Goal: Find specific page/section: Find specific page/section

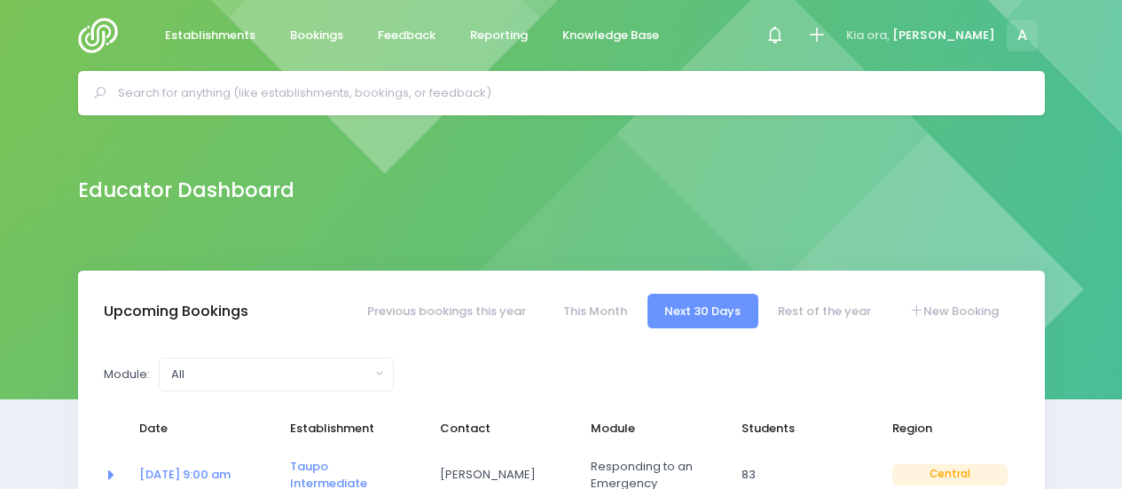
select select "5"
click at [215, 86] on input "text" at bounding box center [569, 93] width 902 height 27
paste input "25 Kaitemako Road"
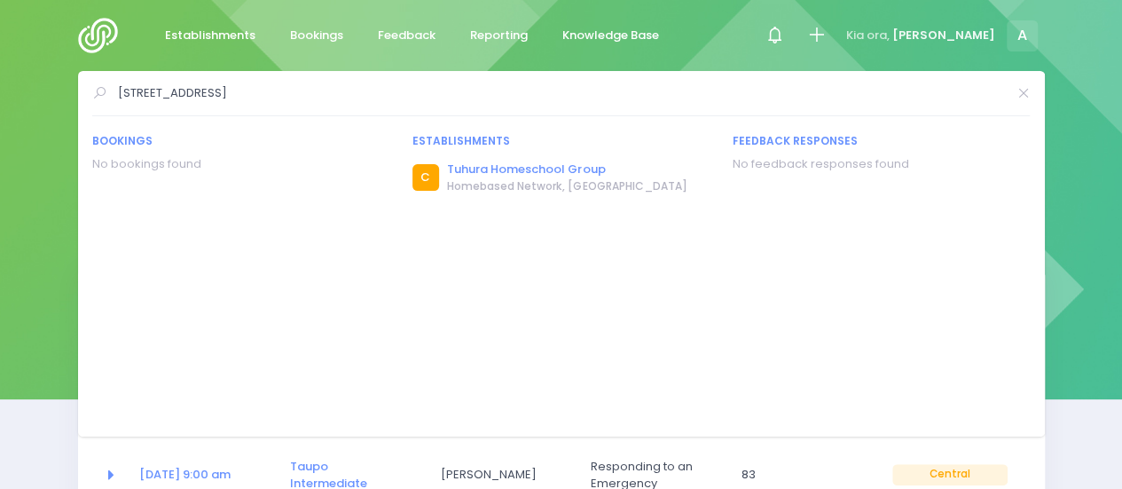
type input "25 Kaitemako Road"
click at [481, 173] on link "Tuhura Homeschool Group" at bounding box center [566, 170] width 239 height 18
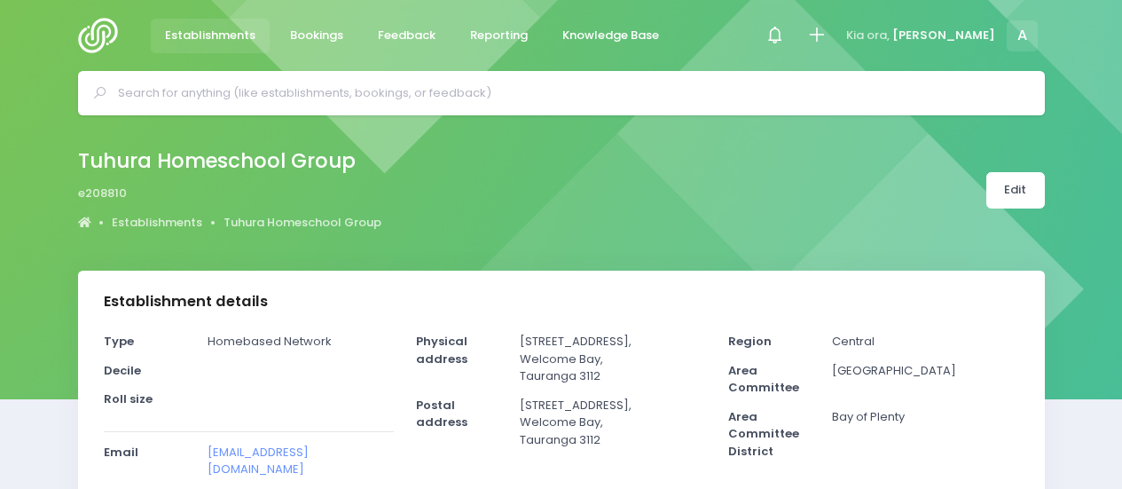
select select "5"
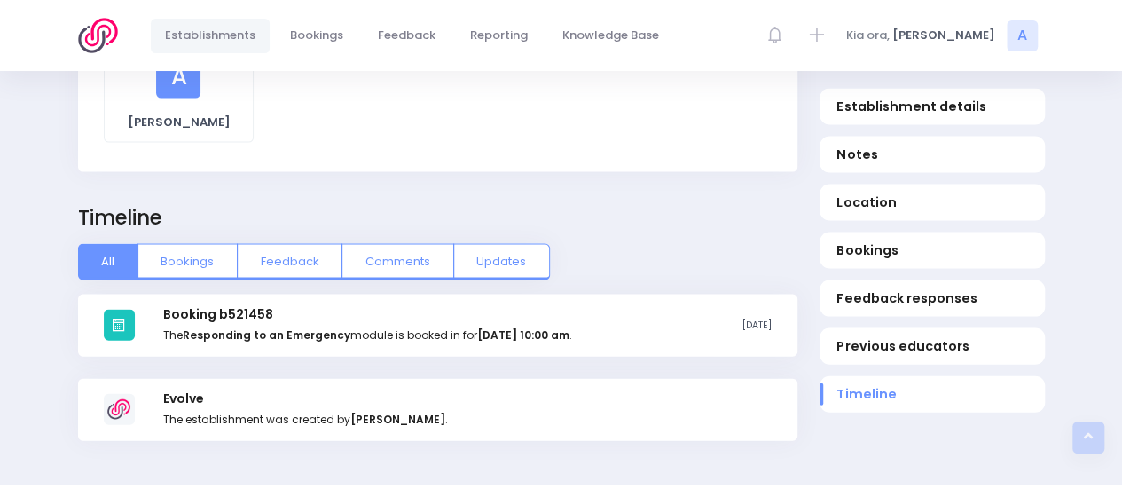
scroll to position [1809, 0]
